Goal: Task Accomplishment & Management: Complete application form

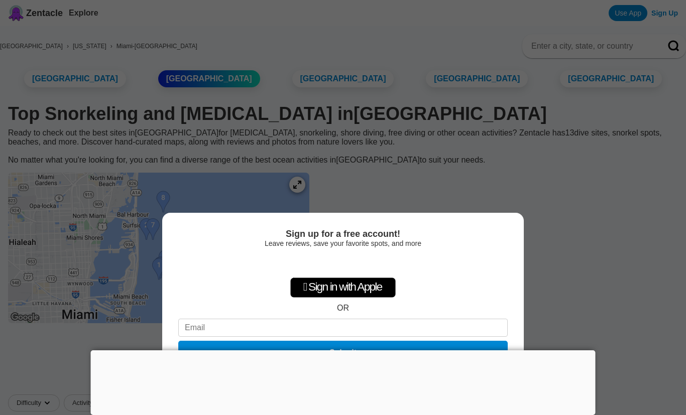
click at [561, 199] on div "Sign up for a free account! Leave reviews, save your favorite spots, and more …" at bounding box center [343, 207] width 686 height 415
click at [580, 239] on div "Sign up for a free account! Leave reviews, save your favorite spots, and more …" at bounding box center [343, 207] width 686 height 415
click at [544, 209] on div "Sign up for a free account! Leave reviews, save your favorite spots, and more …" at bounding box center [343, 207] width 686 height 415
click at [545, 190] on div "Sign up for a free account! Leave reviews, save your favorite spots, and more …" at bounding box center [343, 207] width 686 height 415
click at [567, 210] on div "Sign up for a free account! Leave reviews, save your favorite spots, and more …" at bounding box center [343, 207] width 686 height 415
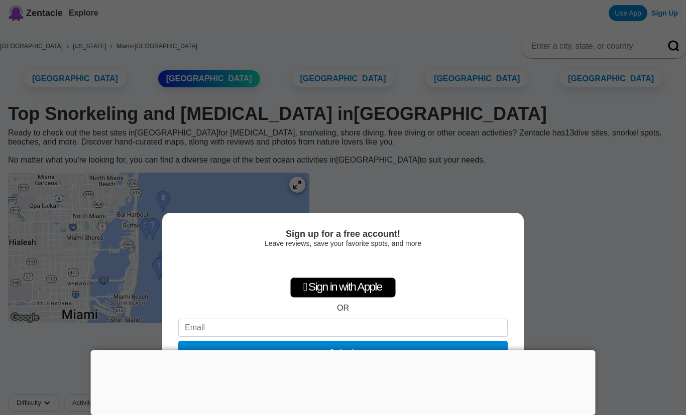
click at [634, 106] on div "Sign up for a free account! Leave reviews, save your favorite spots, and more …" at bounding box center [343, 207] width 686 height 415
click at [614, 177] on div "Sign up for a free account! Leave reviews, save your favorite spots, and more …" at bounding box center [343, 207] width 686 height 415
click at [581, 247] on div "Sign up for a free account! Leave reviews, save your favorite spots, and more …" at bounding box center [343, 207] width 686 height 415
click at [514, 290] on div "Sign up for a free account! Leave reviews, save your favorite spots, and more …" at bounding box center [343, 314] width 362 height 202
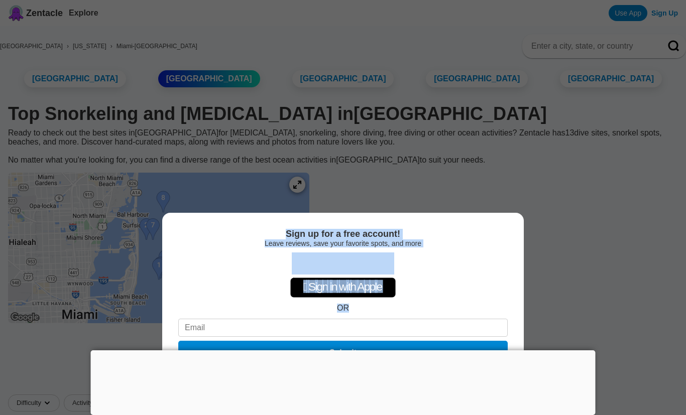
click at [659, 214] on div "Sign up for a free account! Leave reviews, save your favorite spots, and more …" at bounding box center [343, 207] width 686 height 415
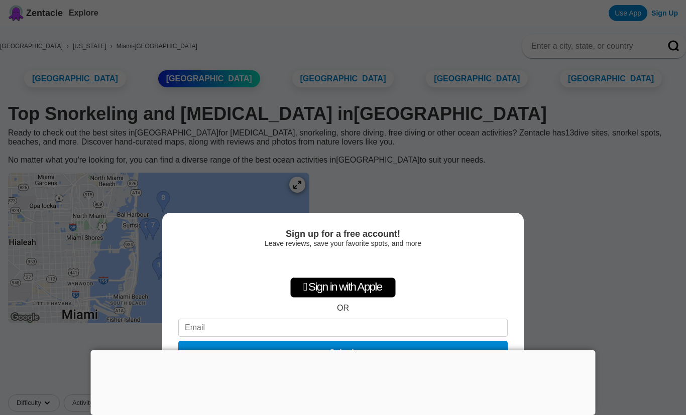
click at [13, 207] on div "Sign up for a free account! Leave reviews, save your favorite spots, and more …" at bounding box center [343, 207] width 686 height 415
